Goal: Find specific page/section: Find specific page/section

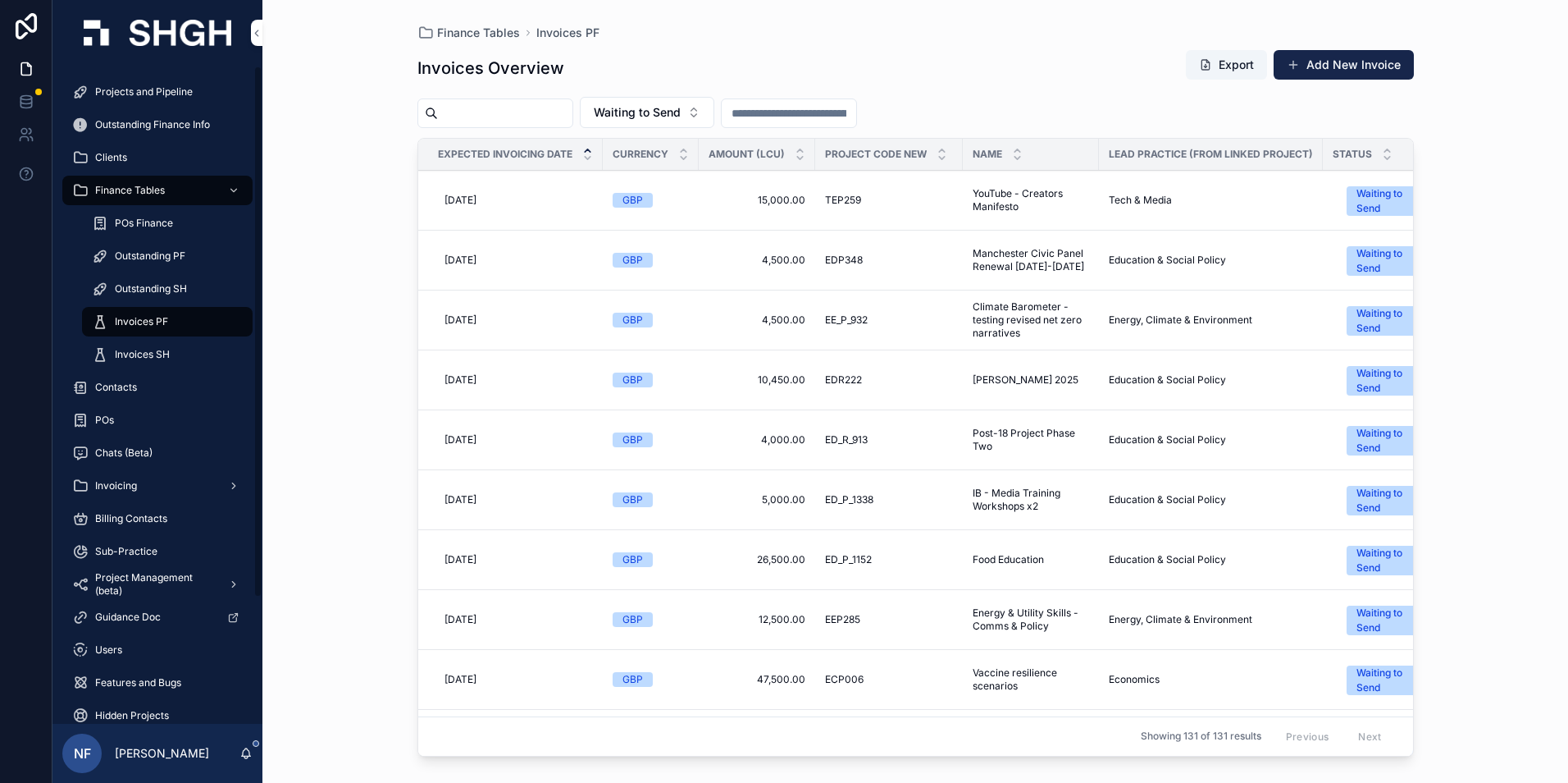
click at [177, 91] on span "Projects and Pipeline" at bounding box center [144, 92] width 97 height 13
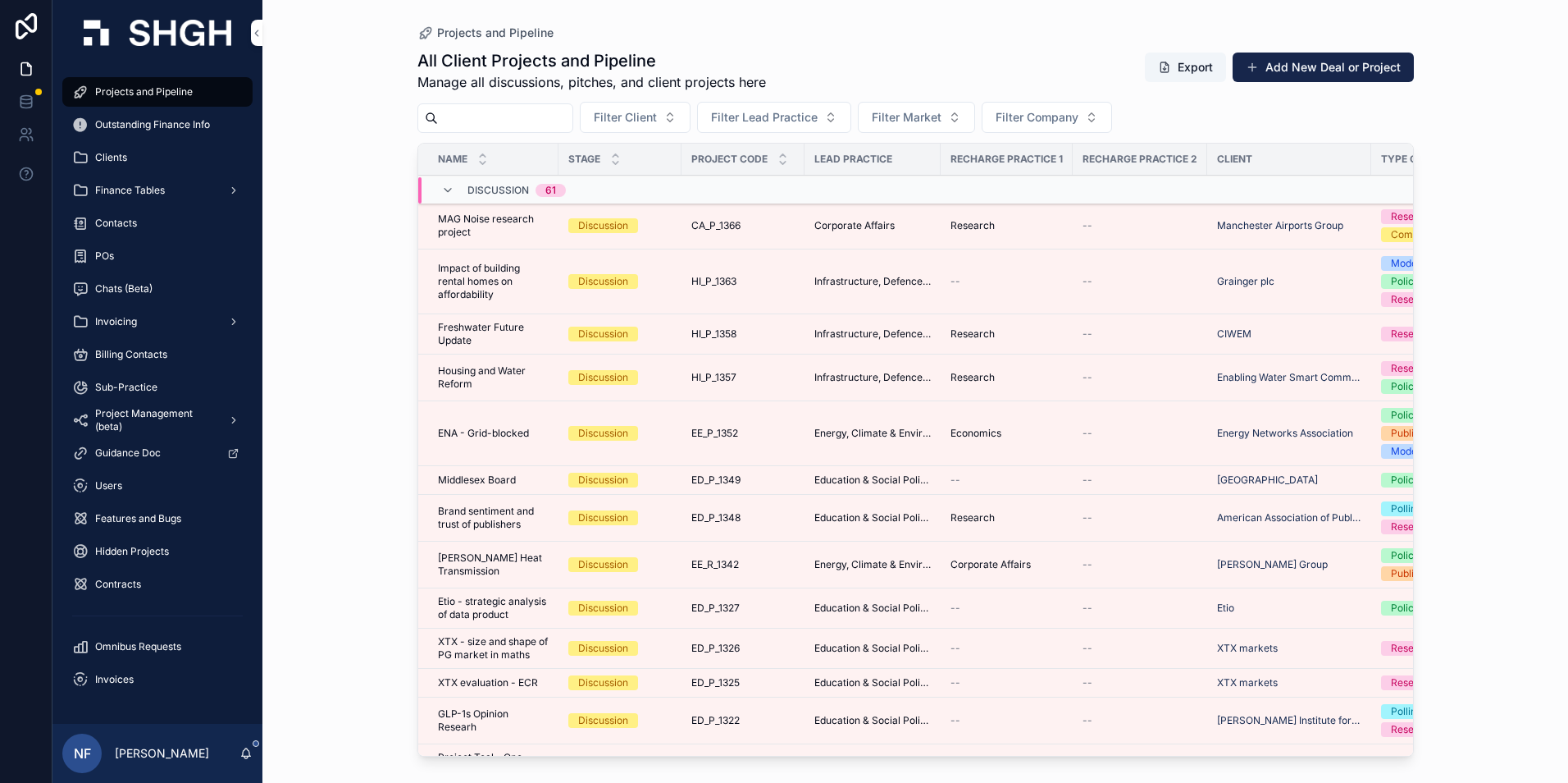
click at [497, 115] on input "scrollable content" at bounding box center [505, 119] width 135 height 23
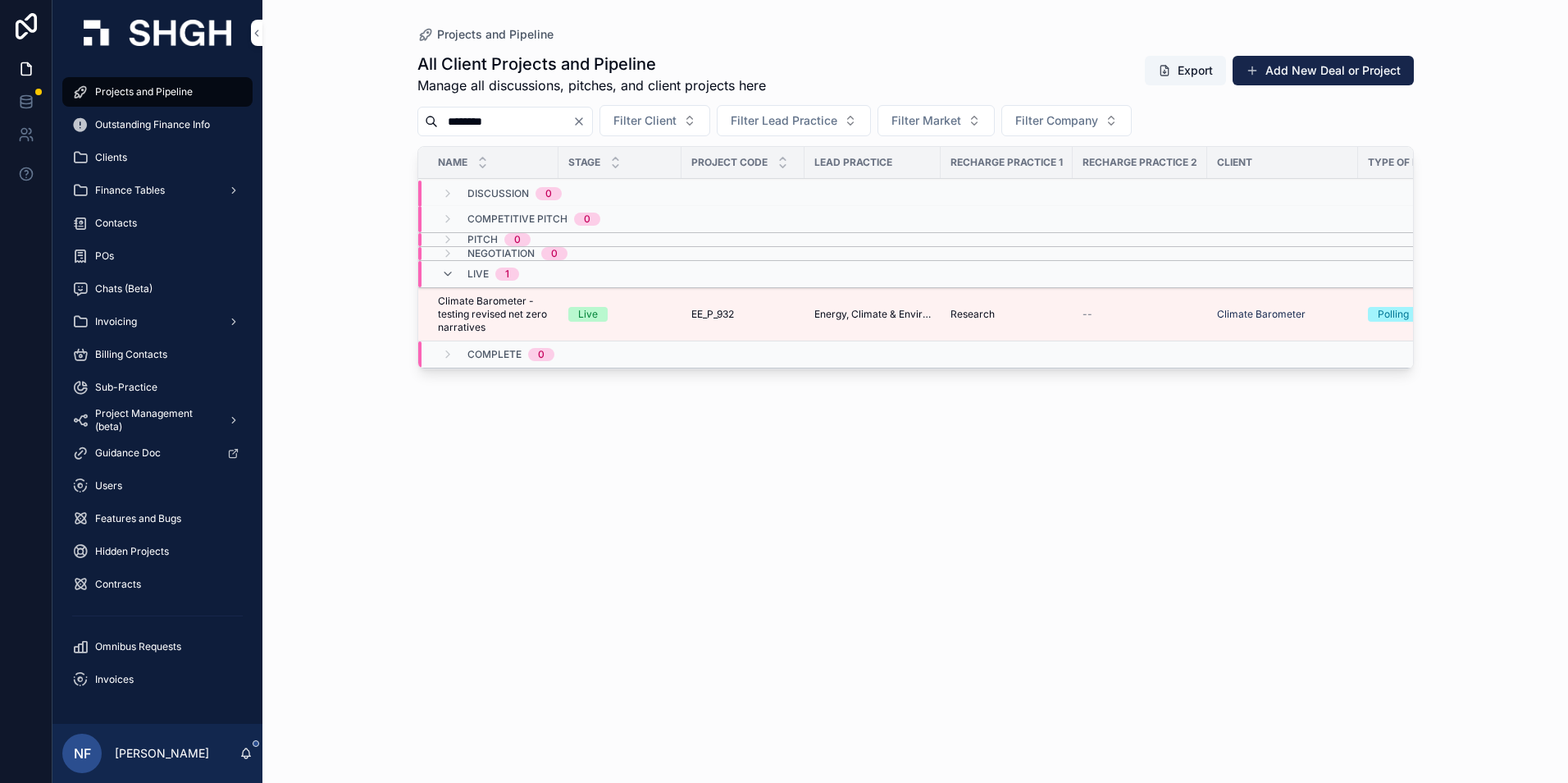
type input "********"
click at [452, 325] on span "Climate Barometer - testing revised net zero narratives" at bounding box center [493, 314] width 111 height 39
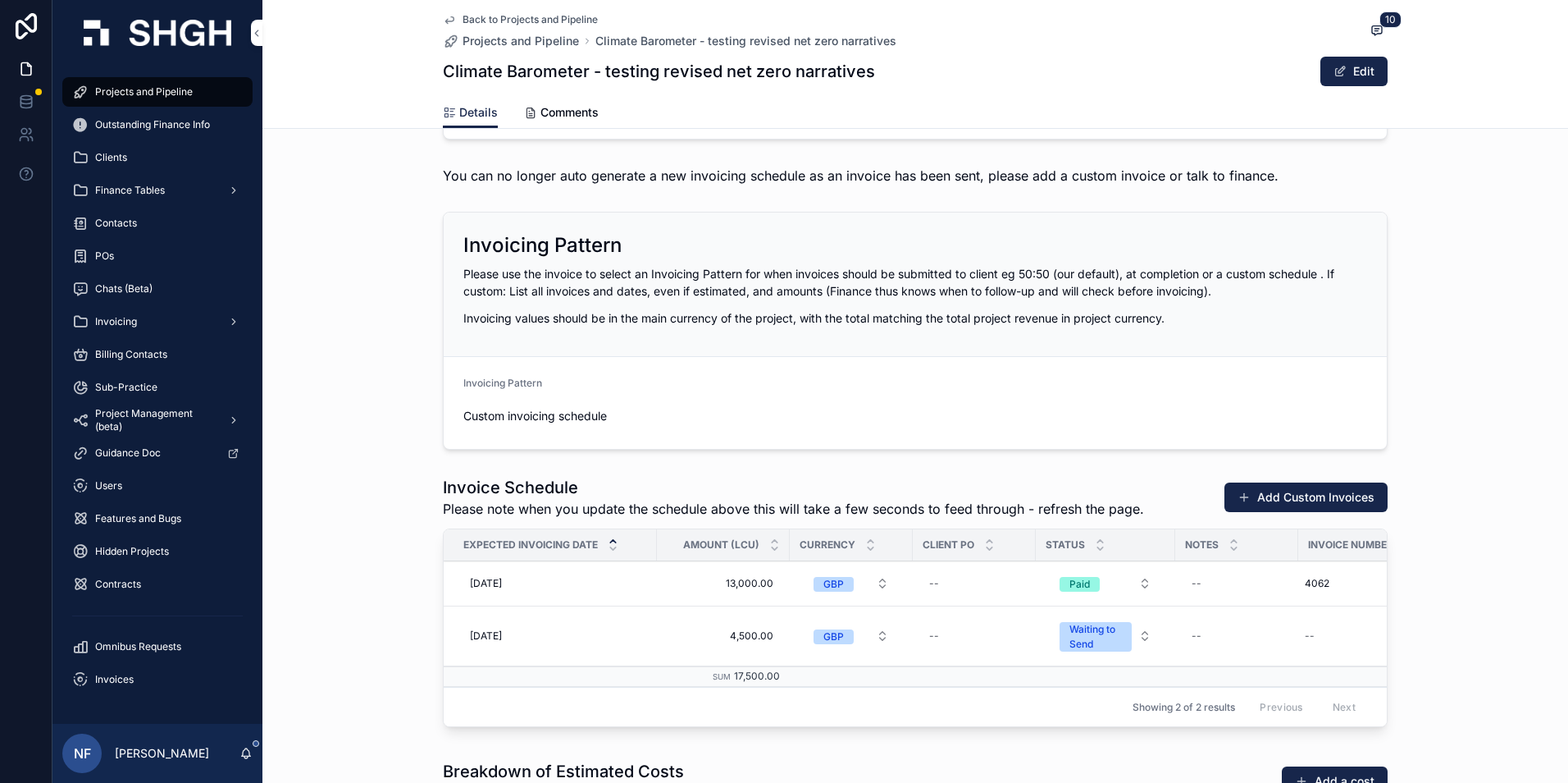
scroll to position [2379, 0]
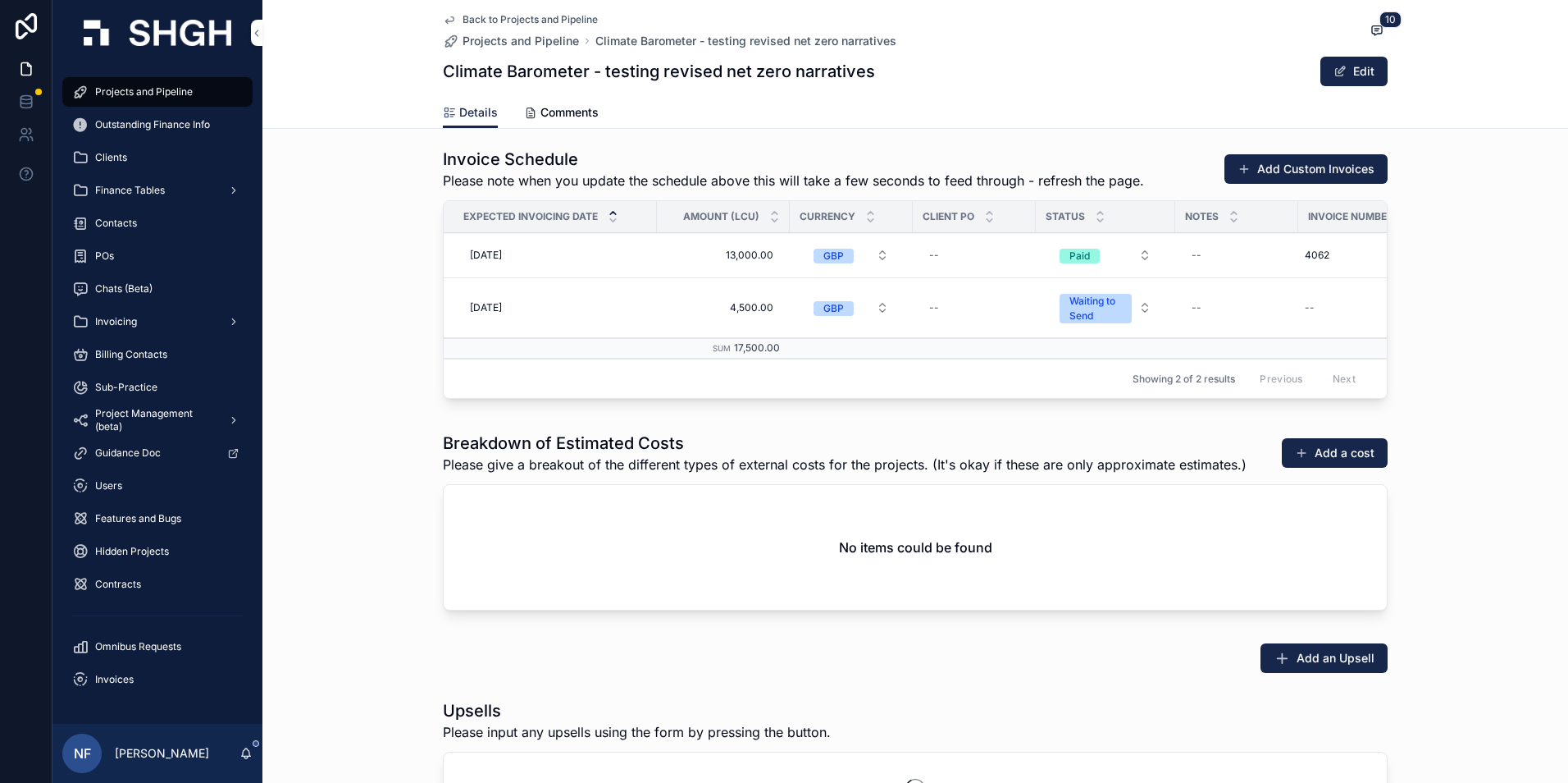
click at [526, 306] on div "[DATE] [DATE]" at bounding box center [555, 307] width 183 height 26
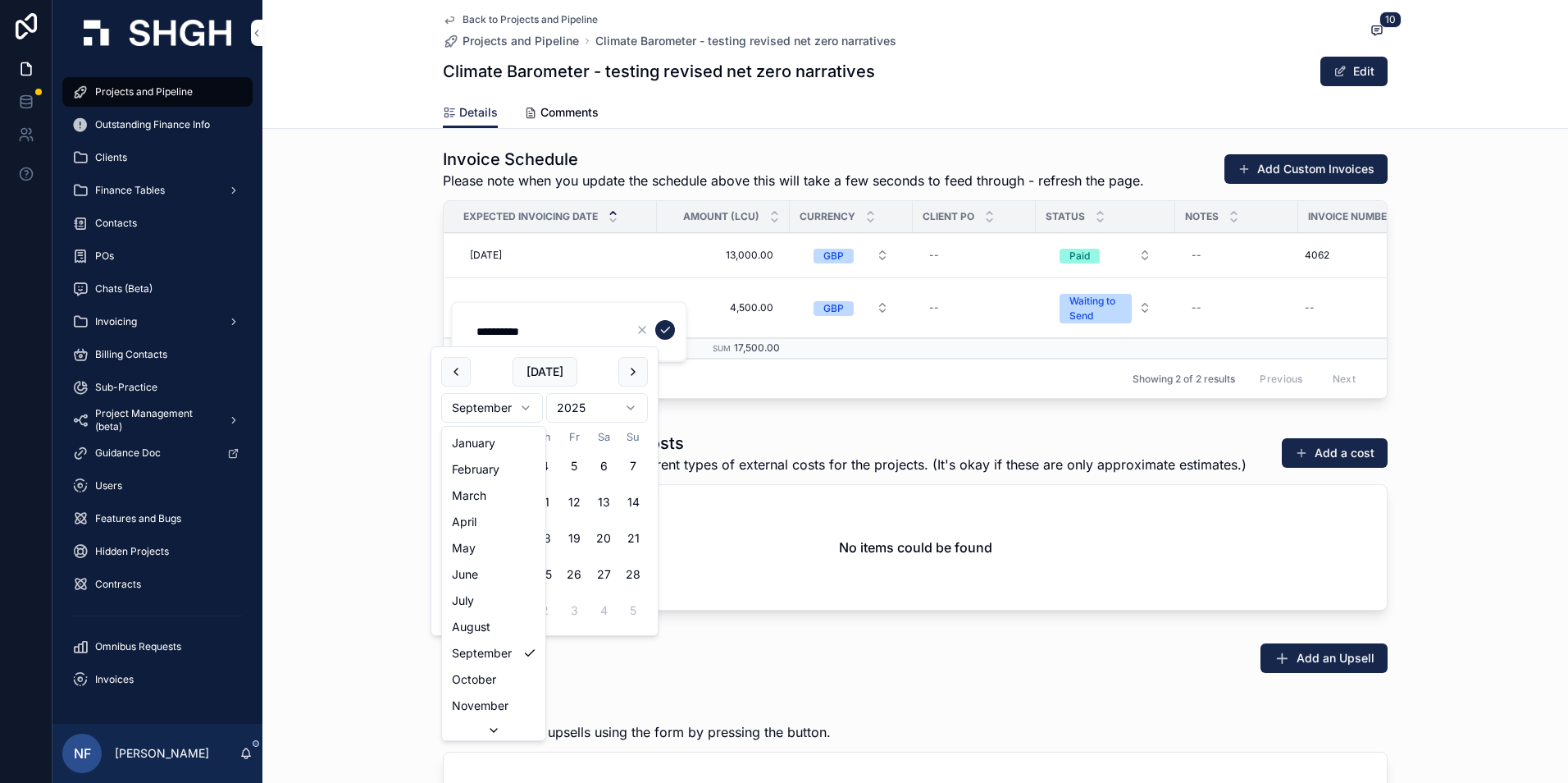
click at [529, 410] on html "Projects and Pipeline Outstanding Finance Info Clients Finance Tables Contacts …" at bounding box center [784, 391] width 1568 height 783
click at [544, 538] on button "16" at bounding box center [544, 537] width 30 height 30
type input "**********"
click at [667, 325] on icon "scrollable content" at bounding box center [665, 330] width 13 height 13
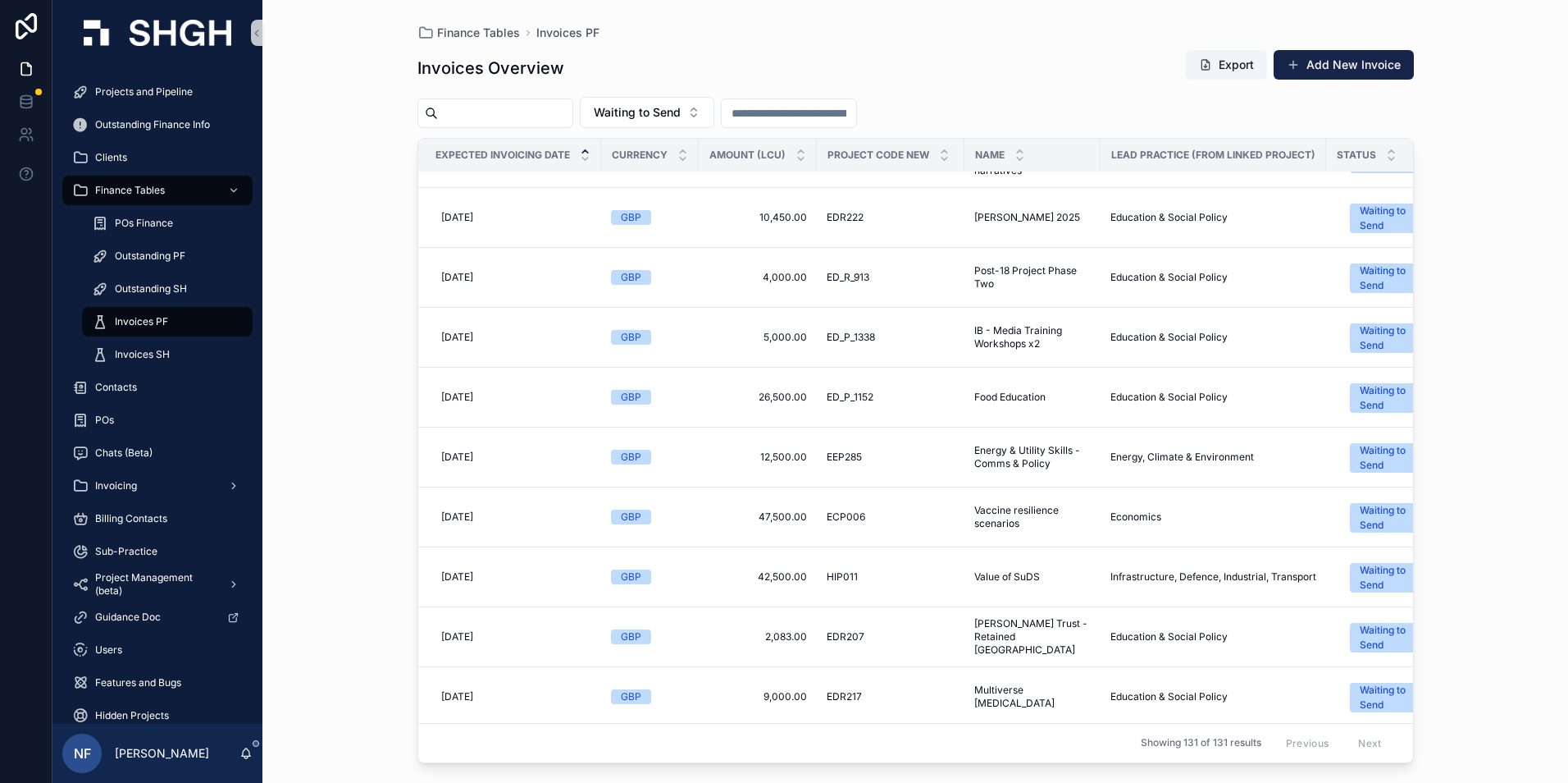
scroll to position [0, 3]
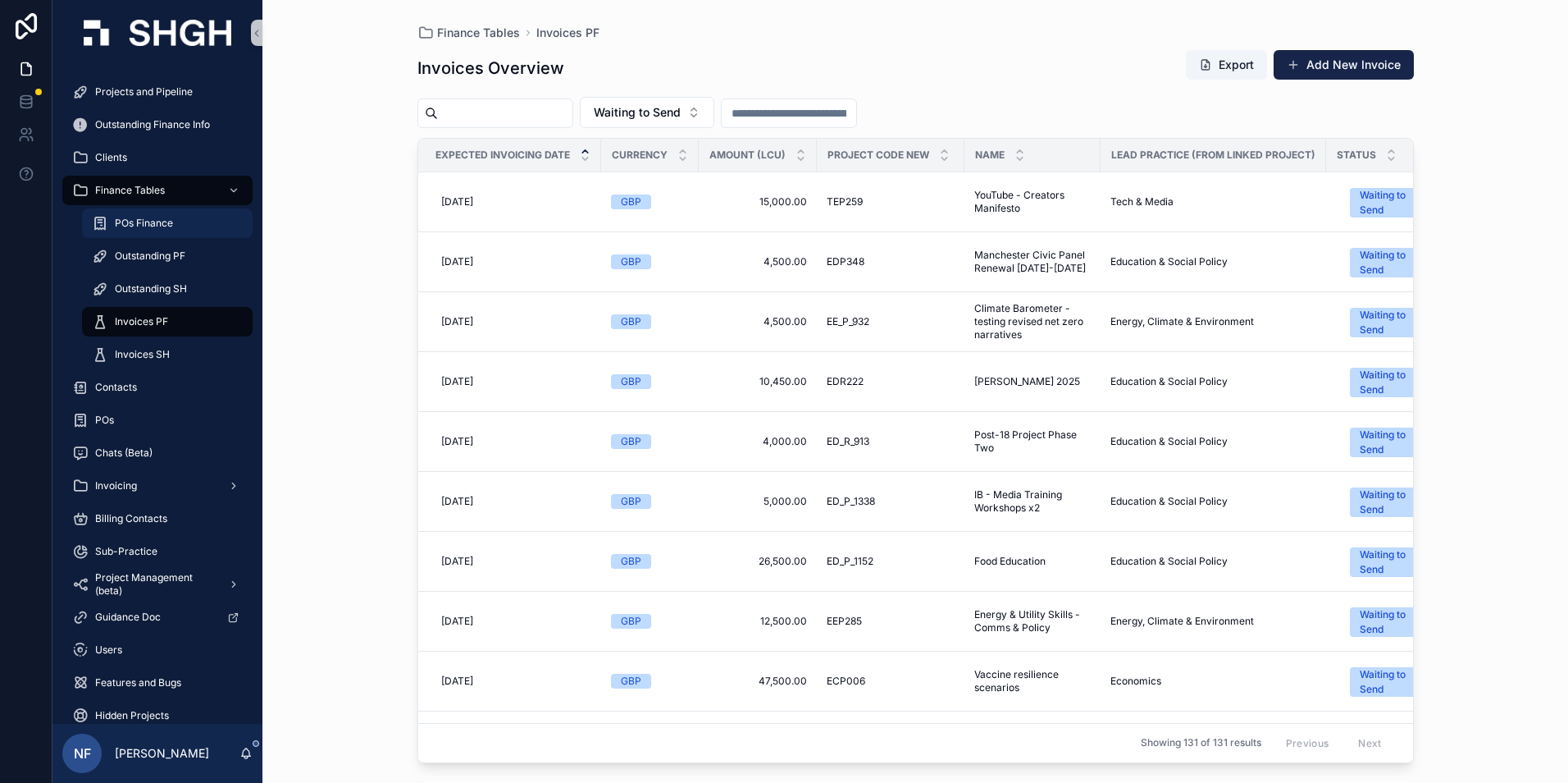
click at [149, 215] on div "POs Finance" at bounding box center [167, 223] width 151 height 26
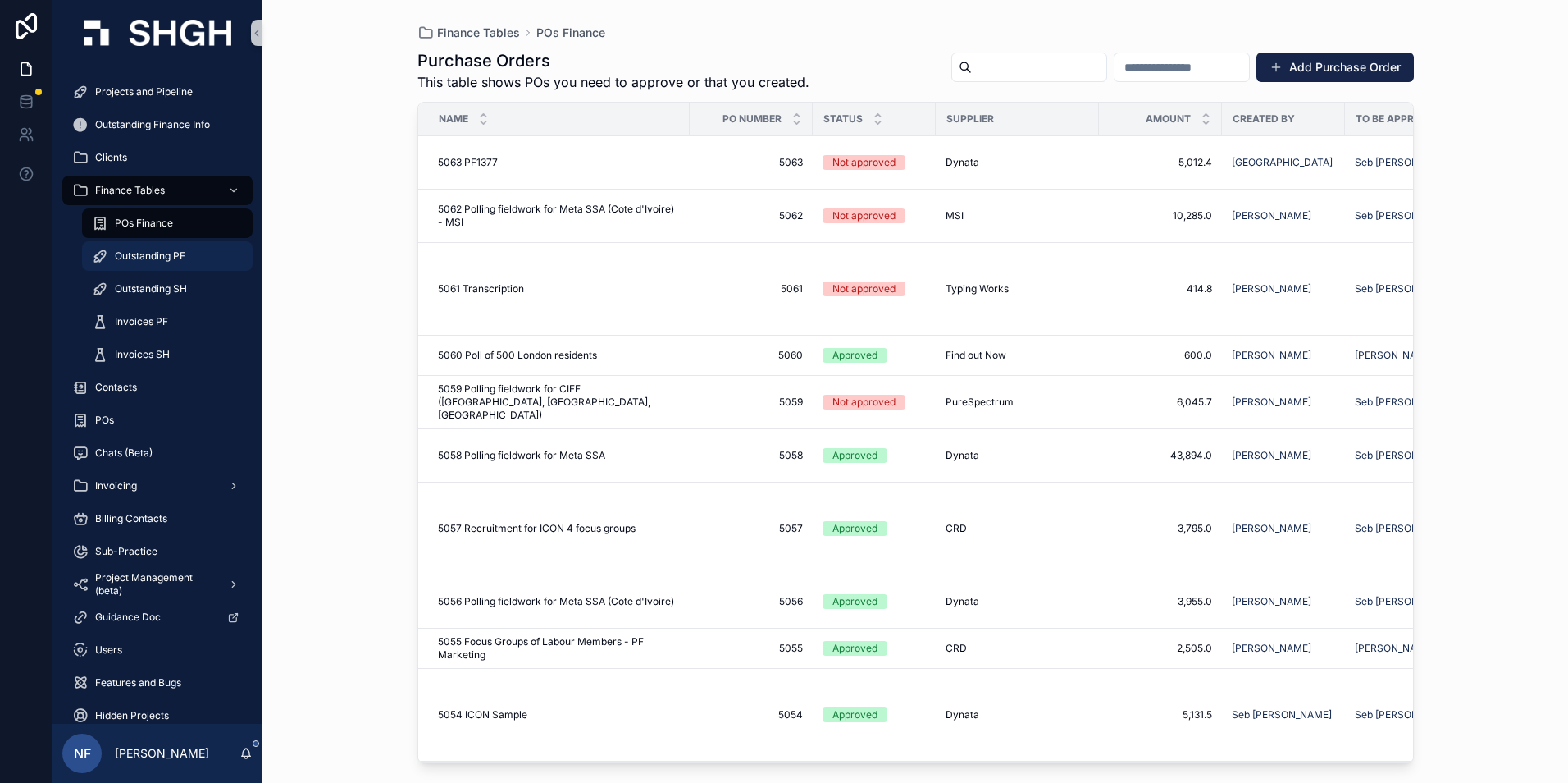
click at [141, 255] on span "Outstanding PF" at bounding box center [150, 256] width 71 height 13
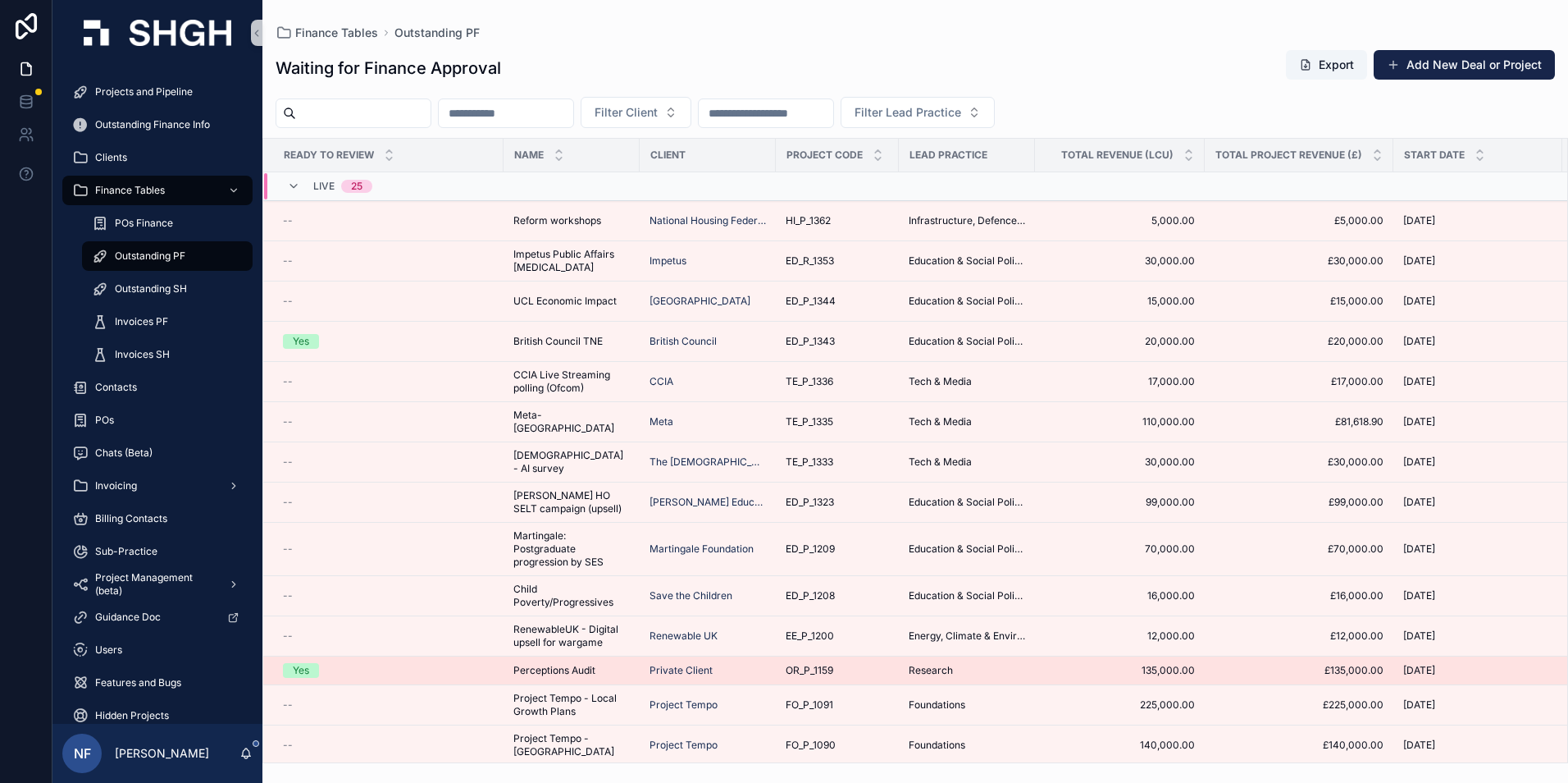
click at [293, 666] on div "Yes" at bounding box center [300, 669] width 16 height 14
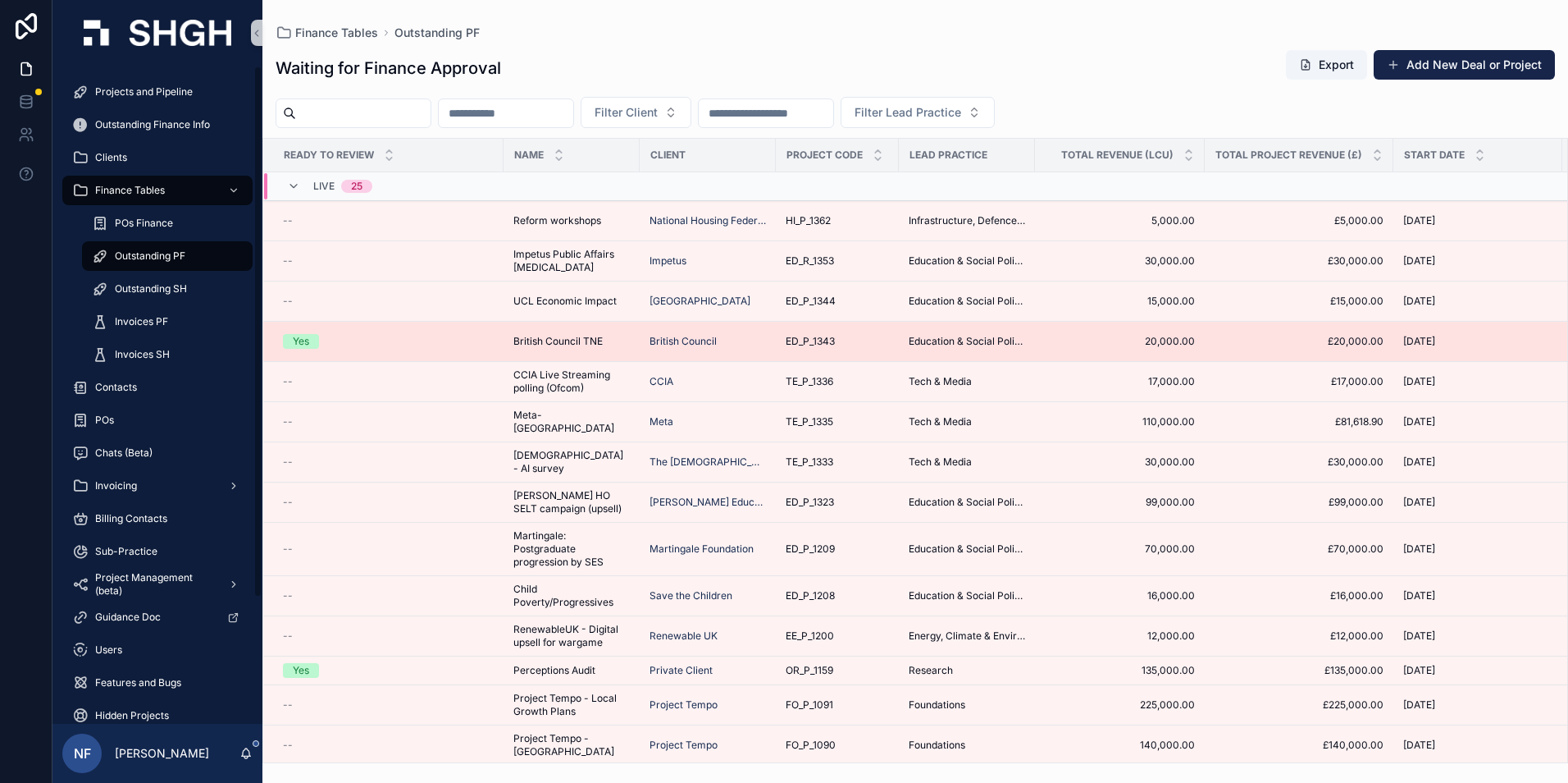
click at [297, 336] on div "Yes" at bounding box center [300, 340] width 16 height 14
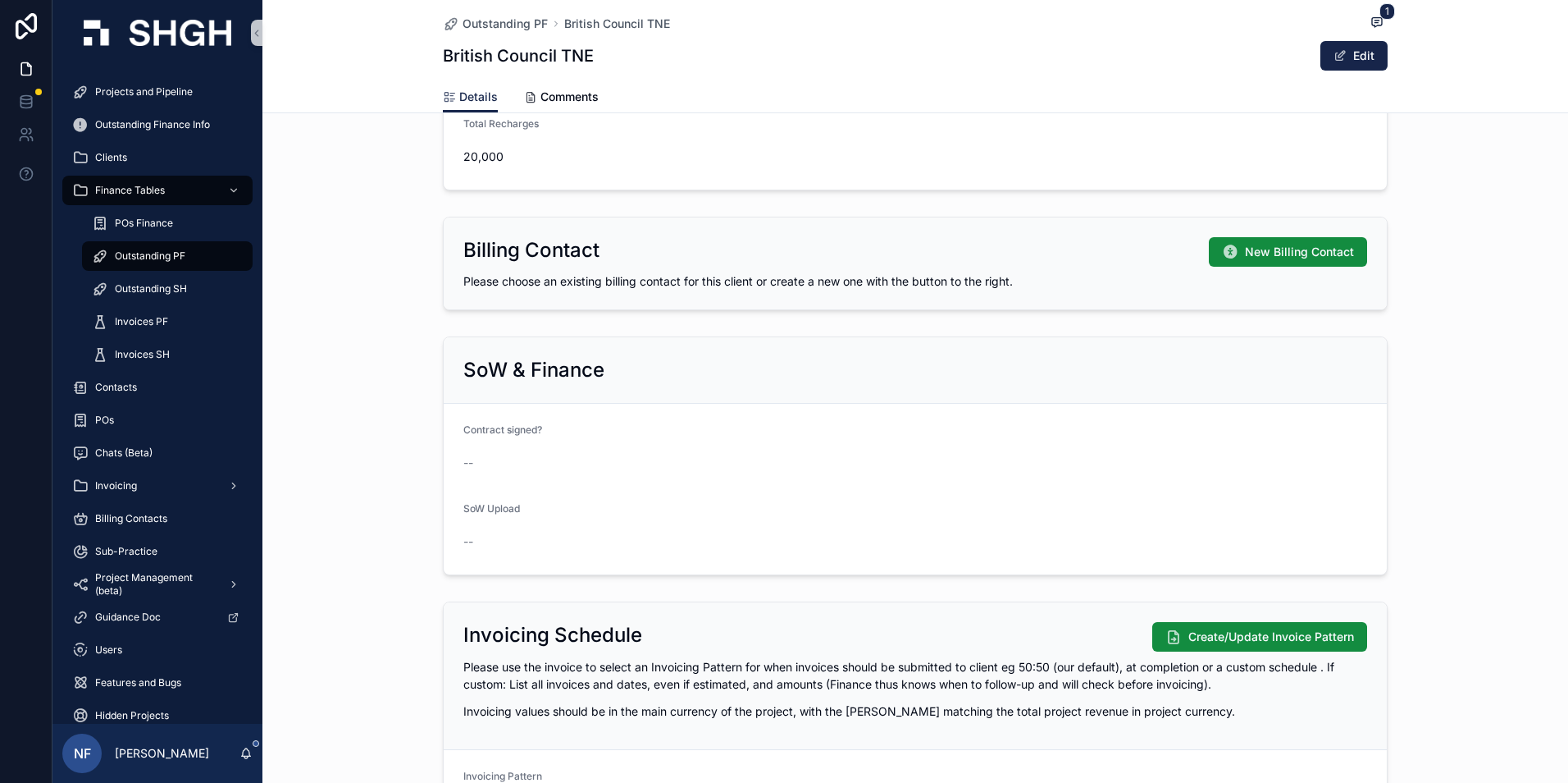
scroll to position [903, 0]
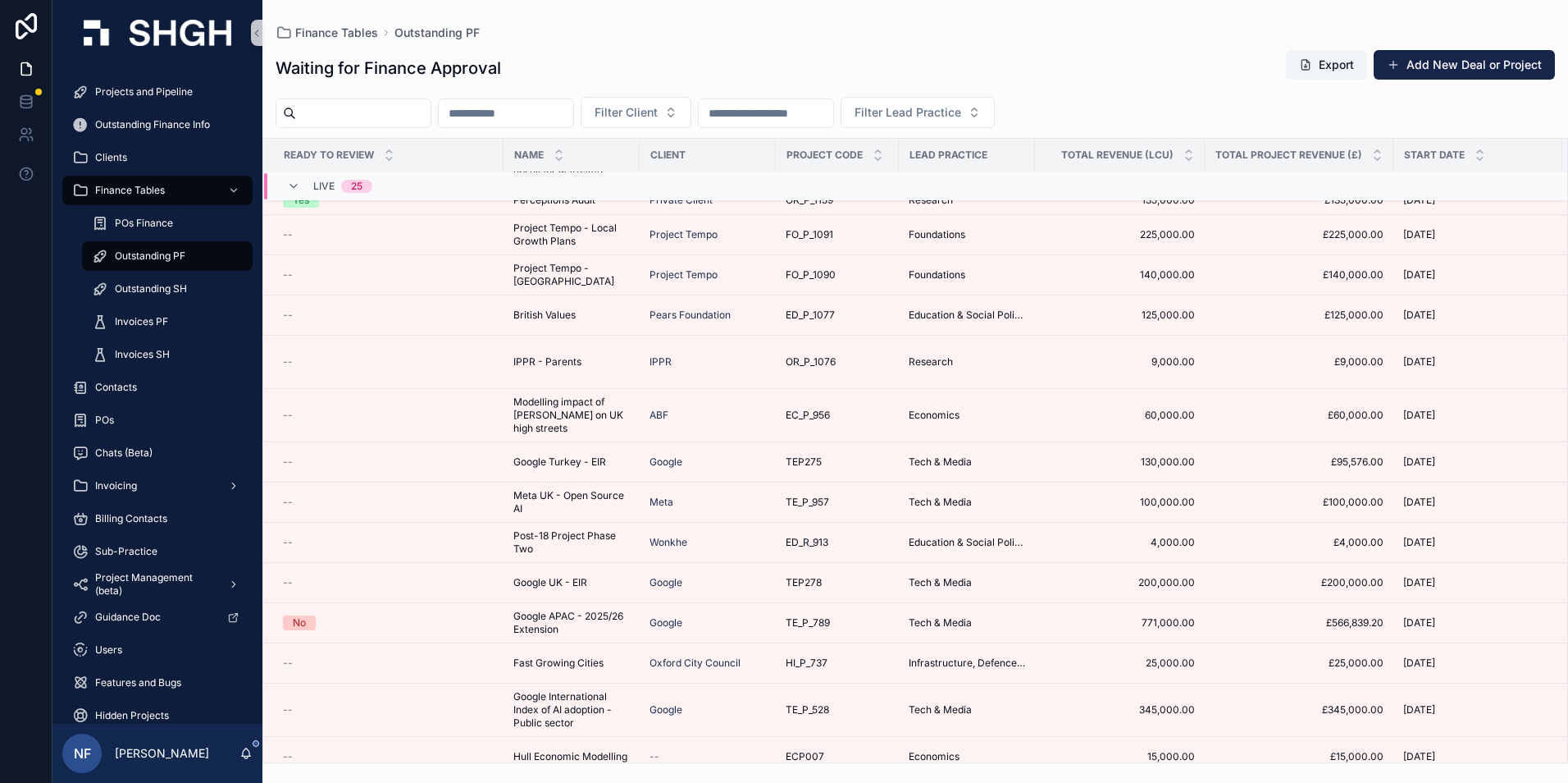
scroll to position [388, 0]
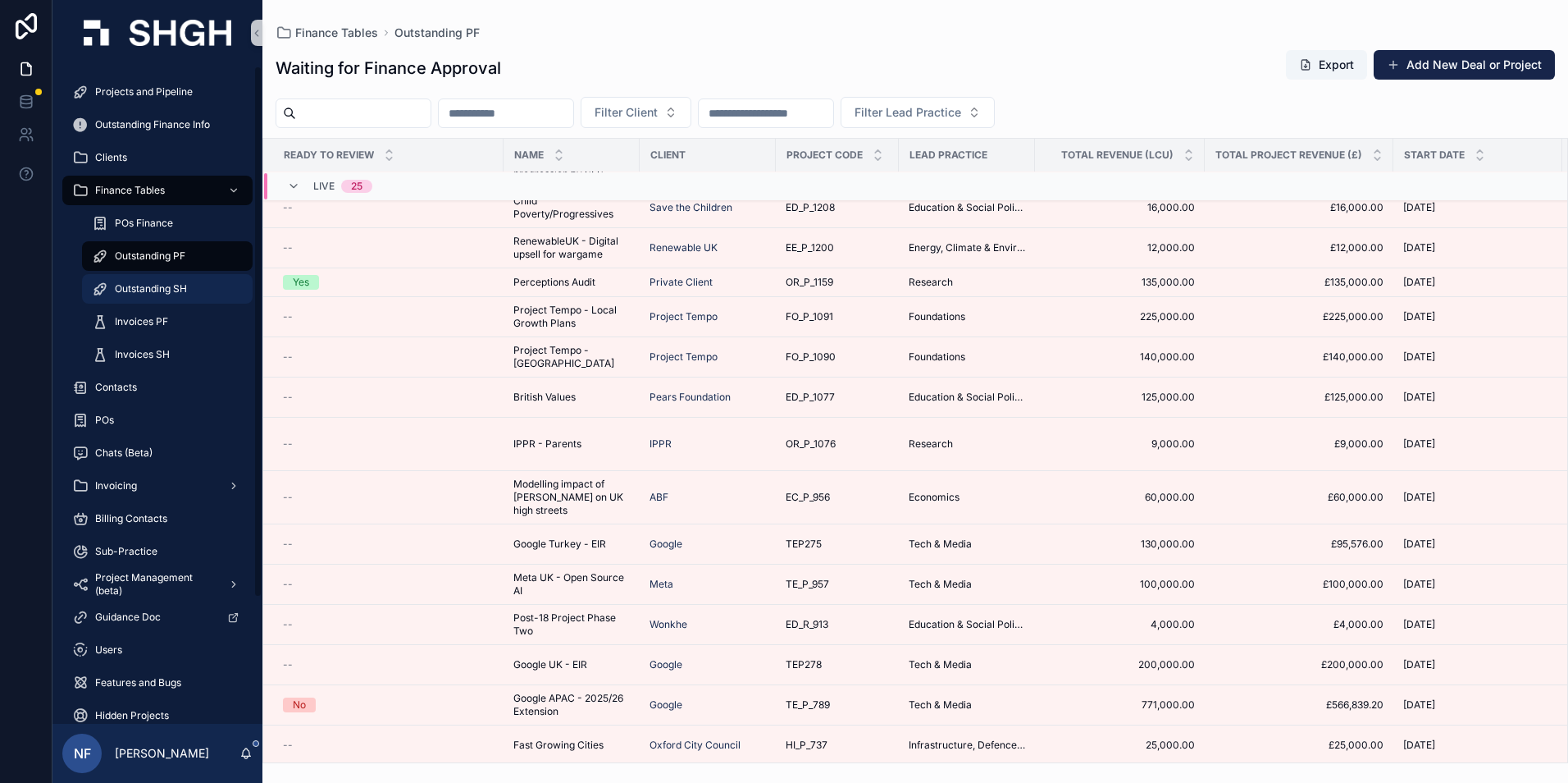
click at [144, 288] on span "Outstanding SH" at bounding box center [151, 289] width 73 height 13
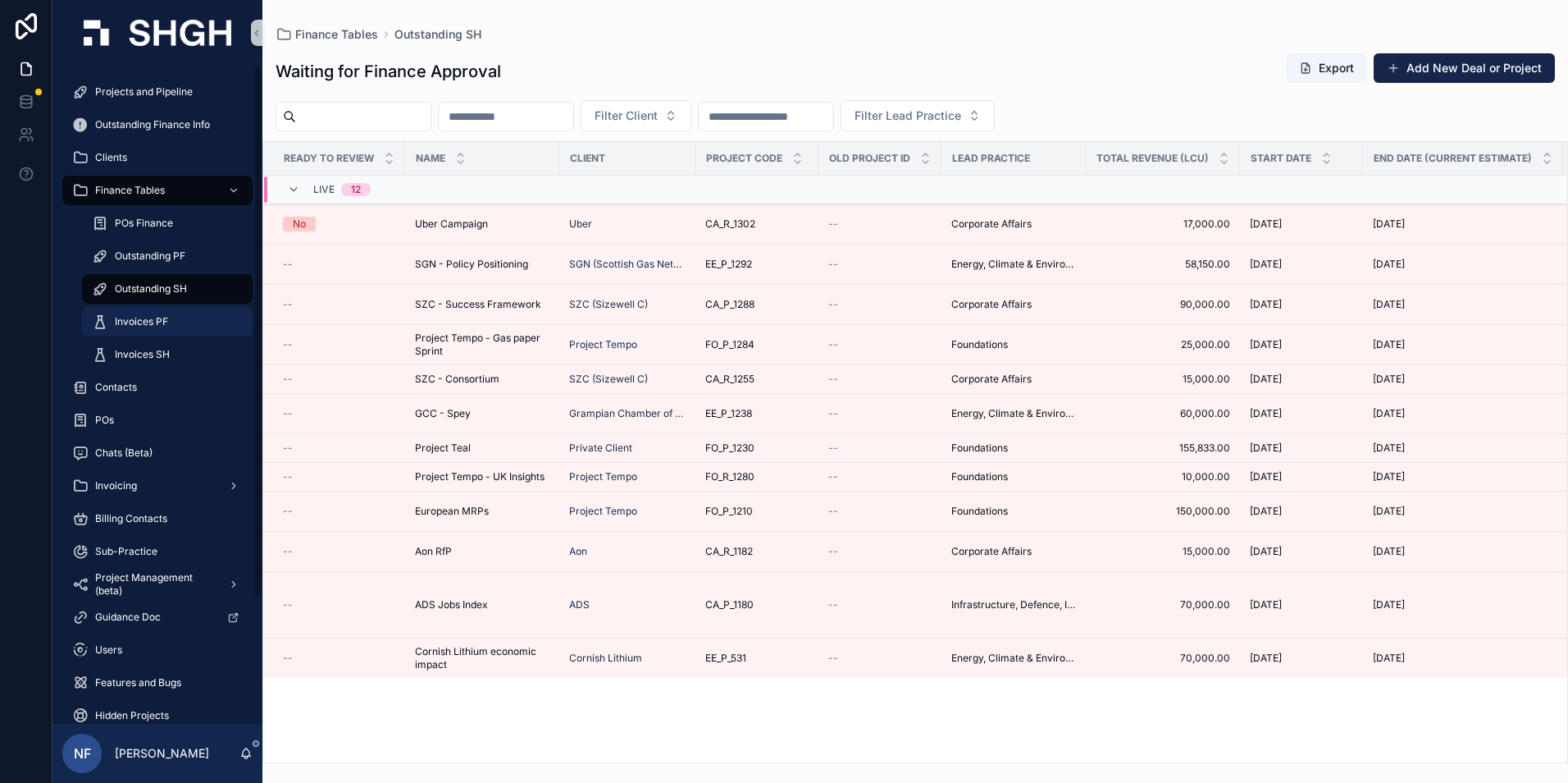
click at [133, 320] on span "Invoices PF" at bounding box center [141, 322] width 54 height 13
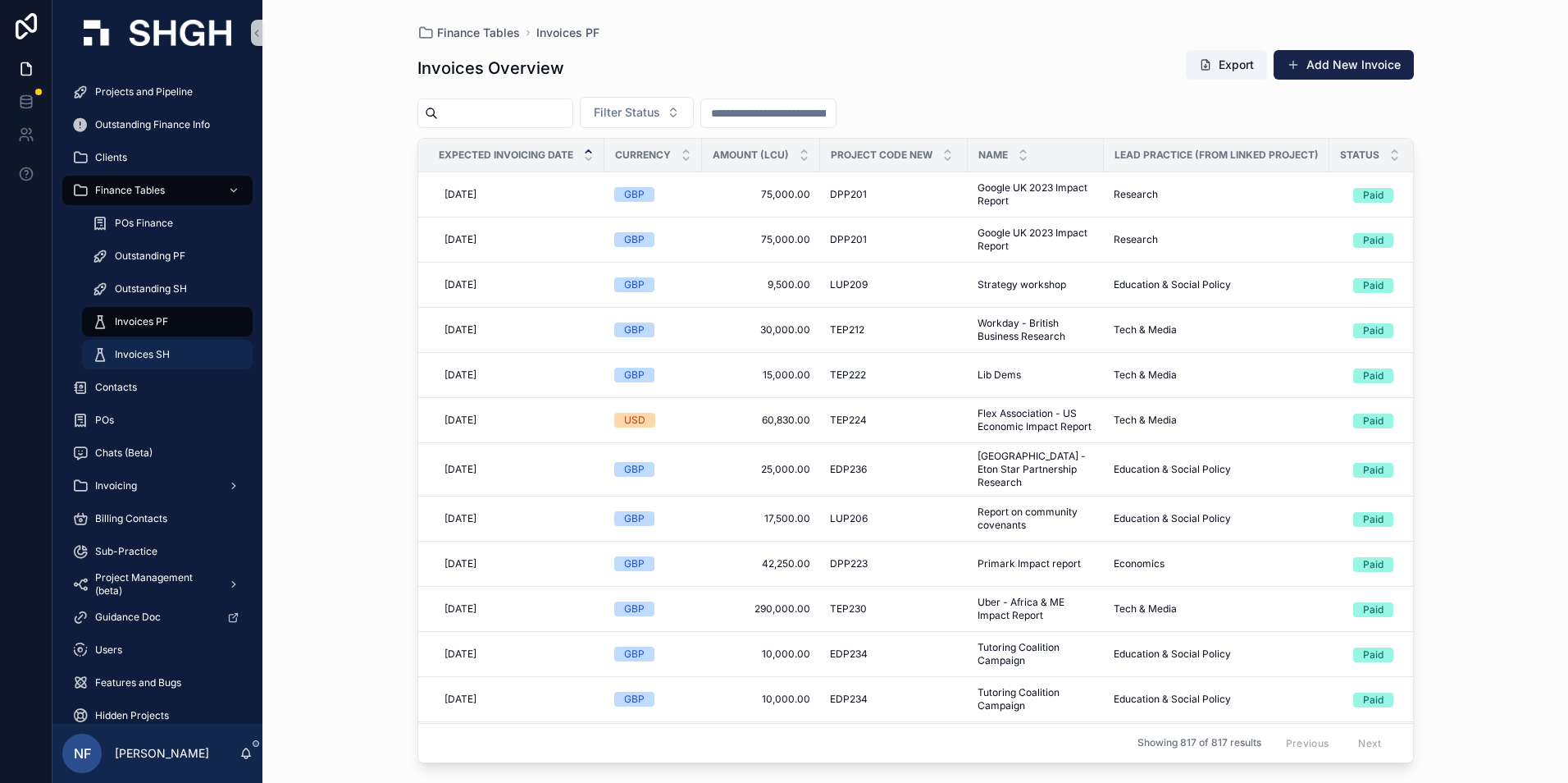
click at [139, 348] on div "Invoices SH" at bounding box center [167, 354] width 151 height 26
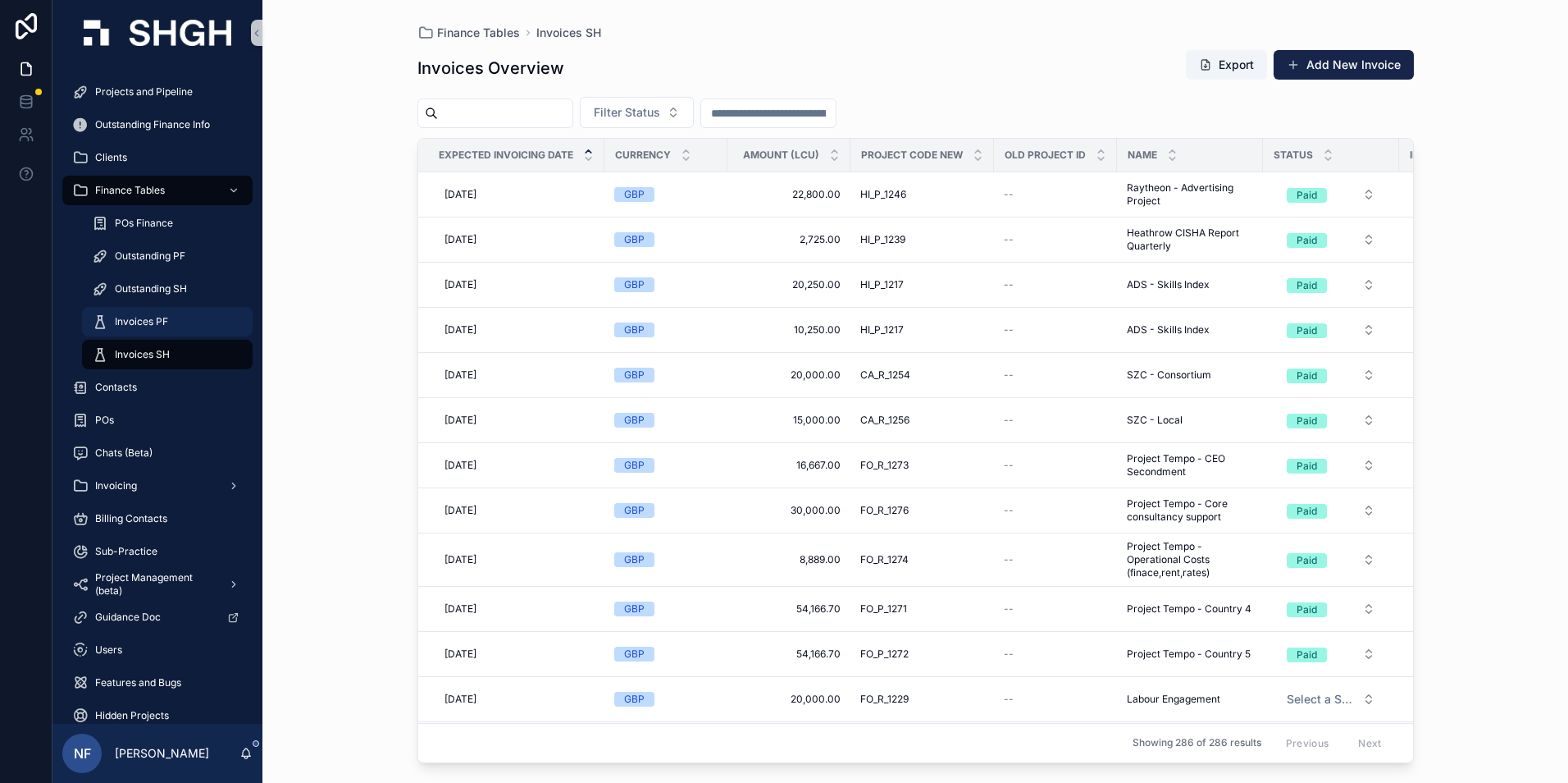
click at [153, 316] on span "Invoices PF" at bounding box center [141, 322] width 54 height 13
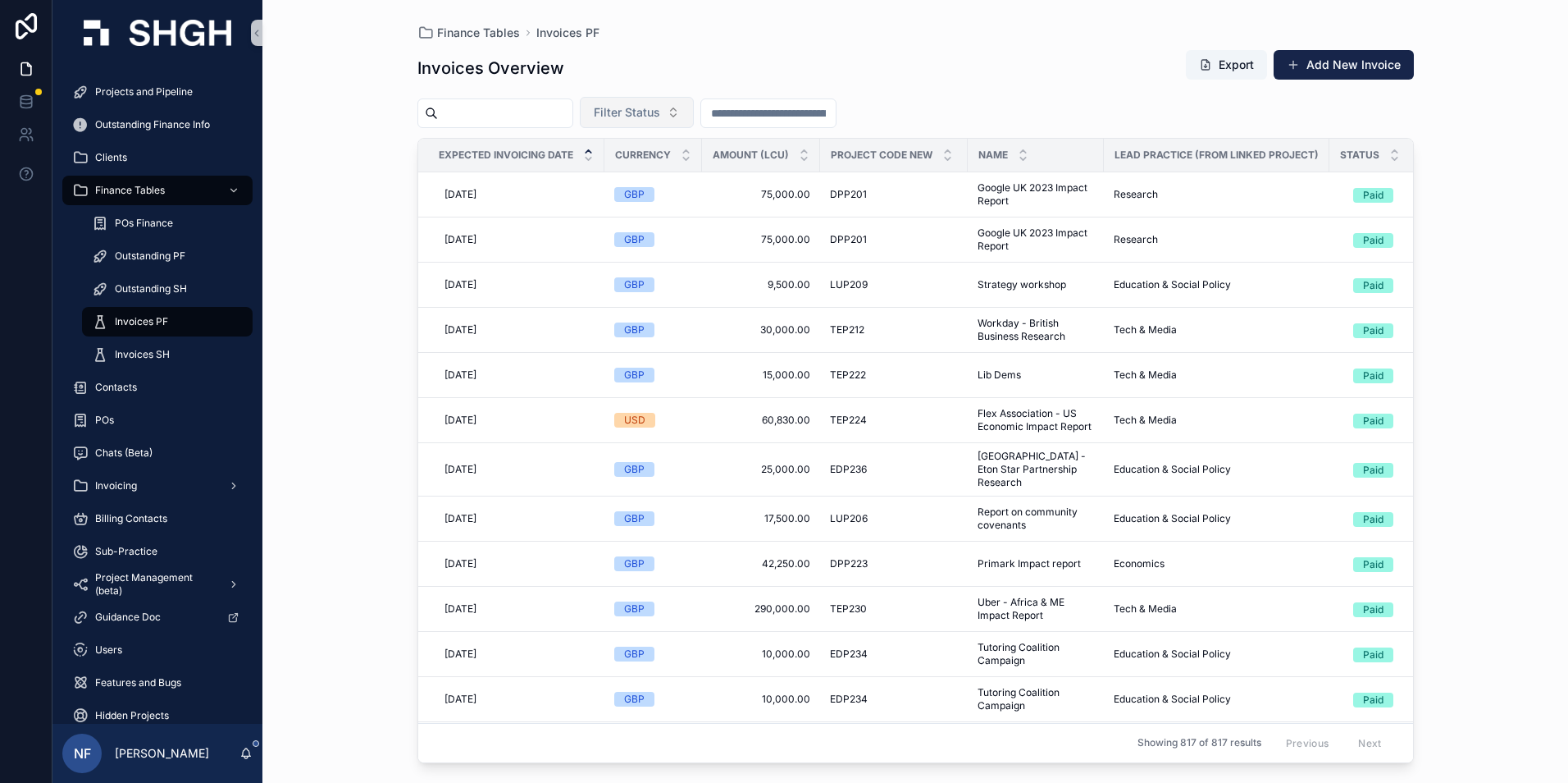
click at [660, 110] on span "Filter Status" at bounding box center [627, 112] width 67 height 16
click at [654, 180] on div "Waiting to Send" at bounding box center [678, 178] width 197 height 26
